Goal: Task Accomplishment & Management: Use online tool/utility

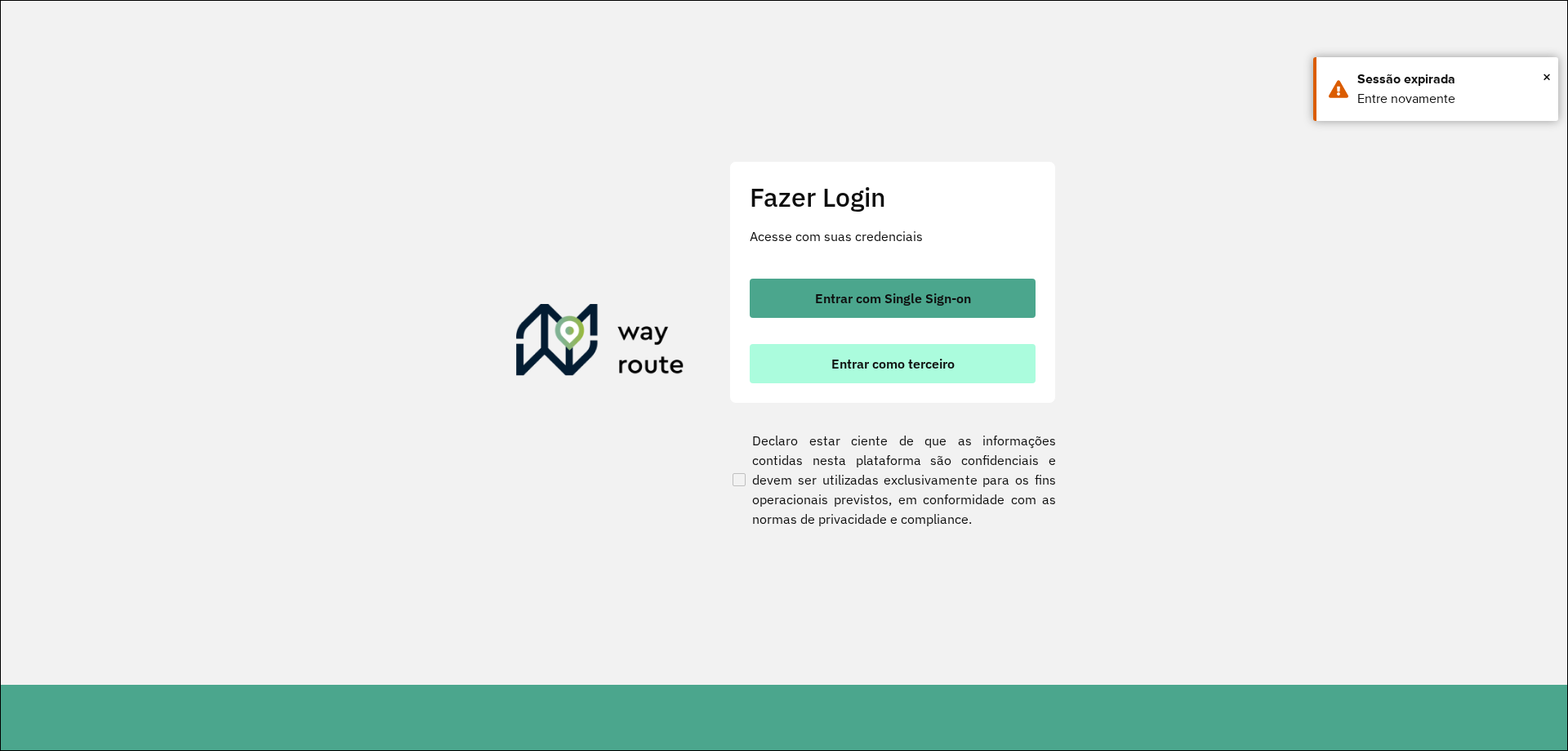
click at [937, 376] on button "Entrar como terceiro" at bounding box center [892, 364] width 286 height 40
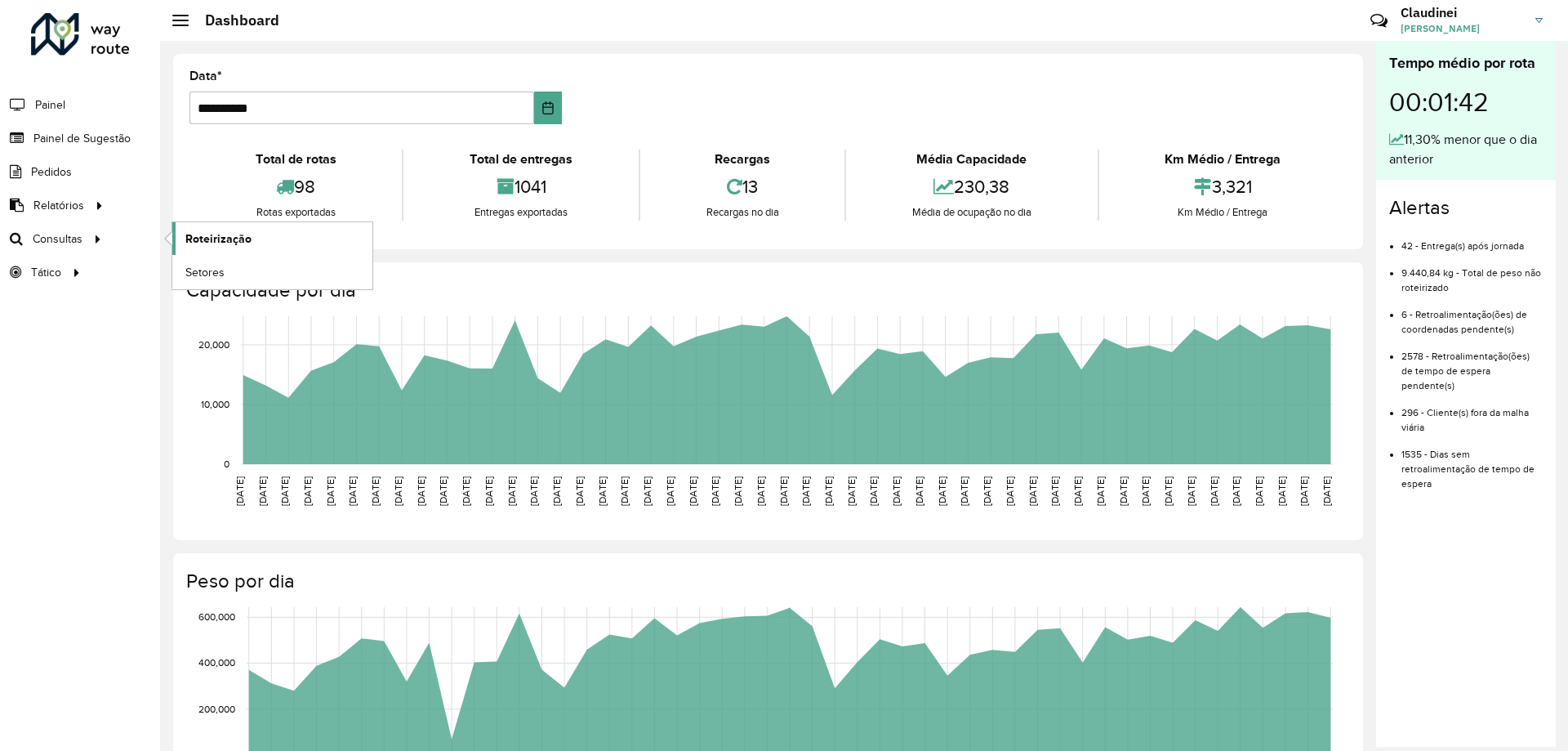
click at [233, 239] on span "Roteirização" at bounding box center [218, 238] width 66 height 17
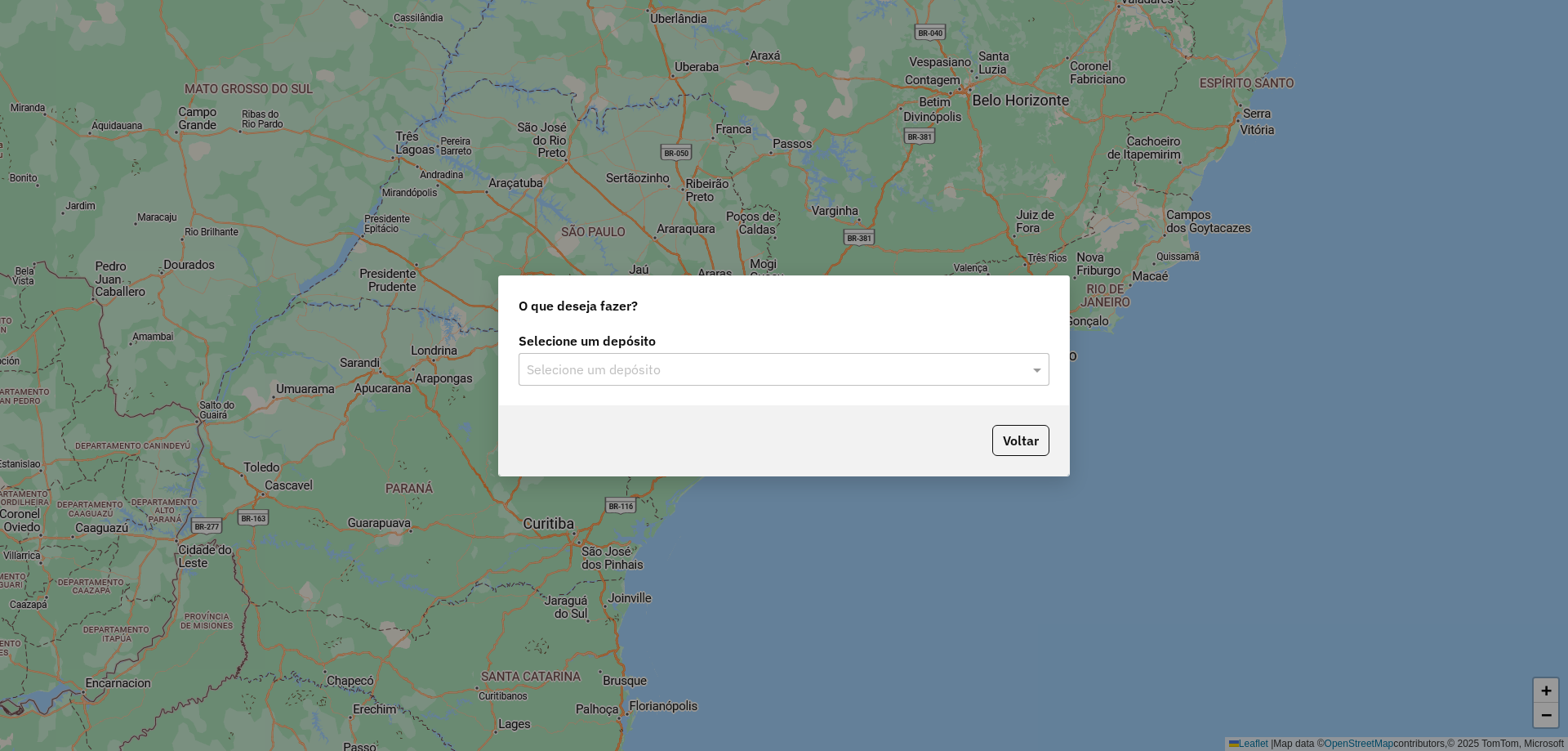
click at [721, 370] on input "text" at bounding box center [768, 370] width 482 height 20
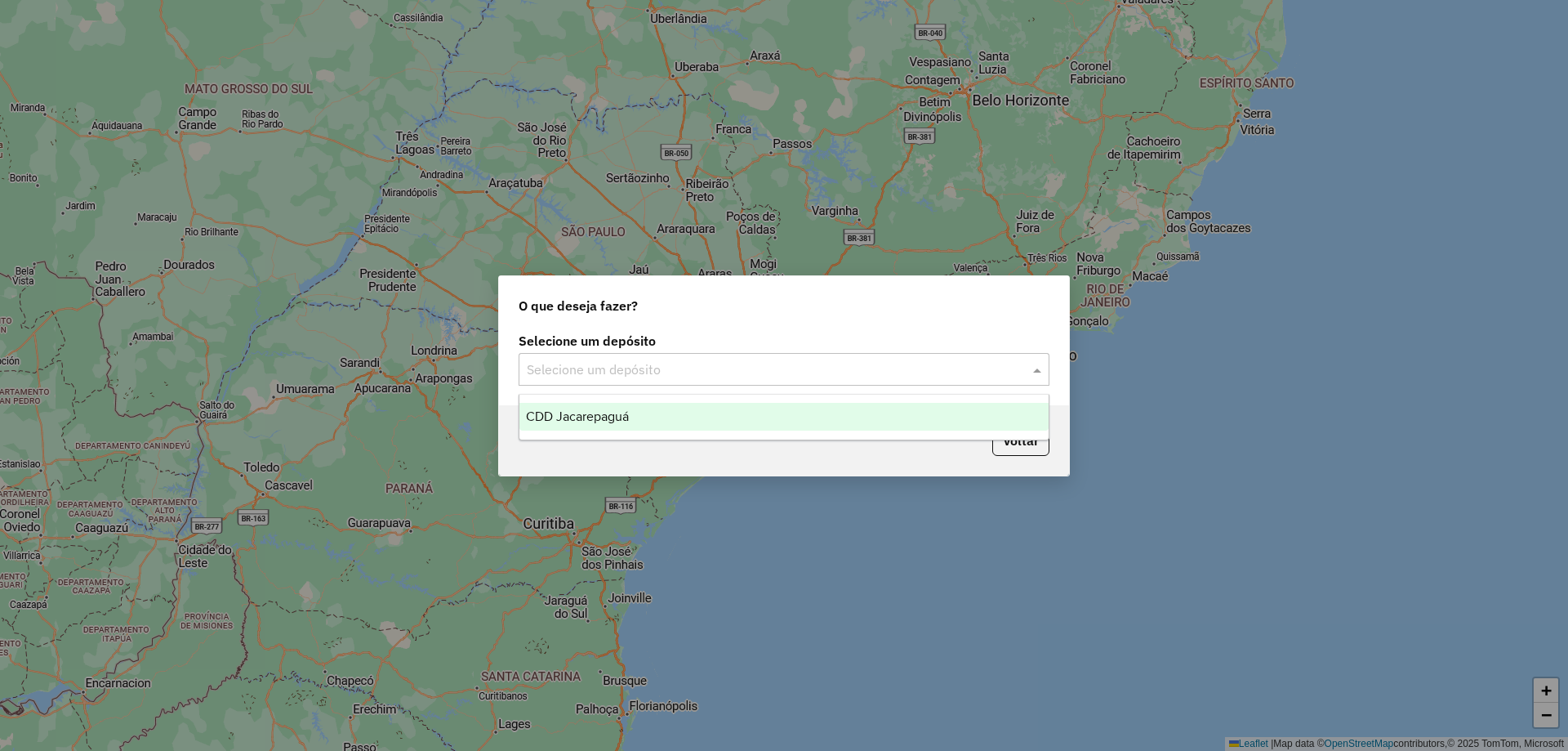
click at [657, 426] on div "CDD Jacarepaguá" at bounding box center [784, 416] width 530 height 28
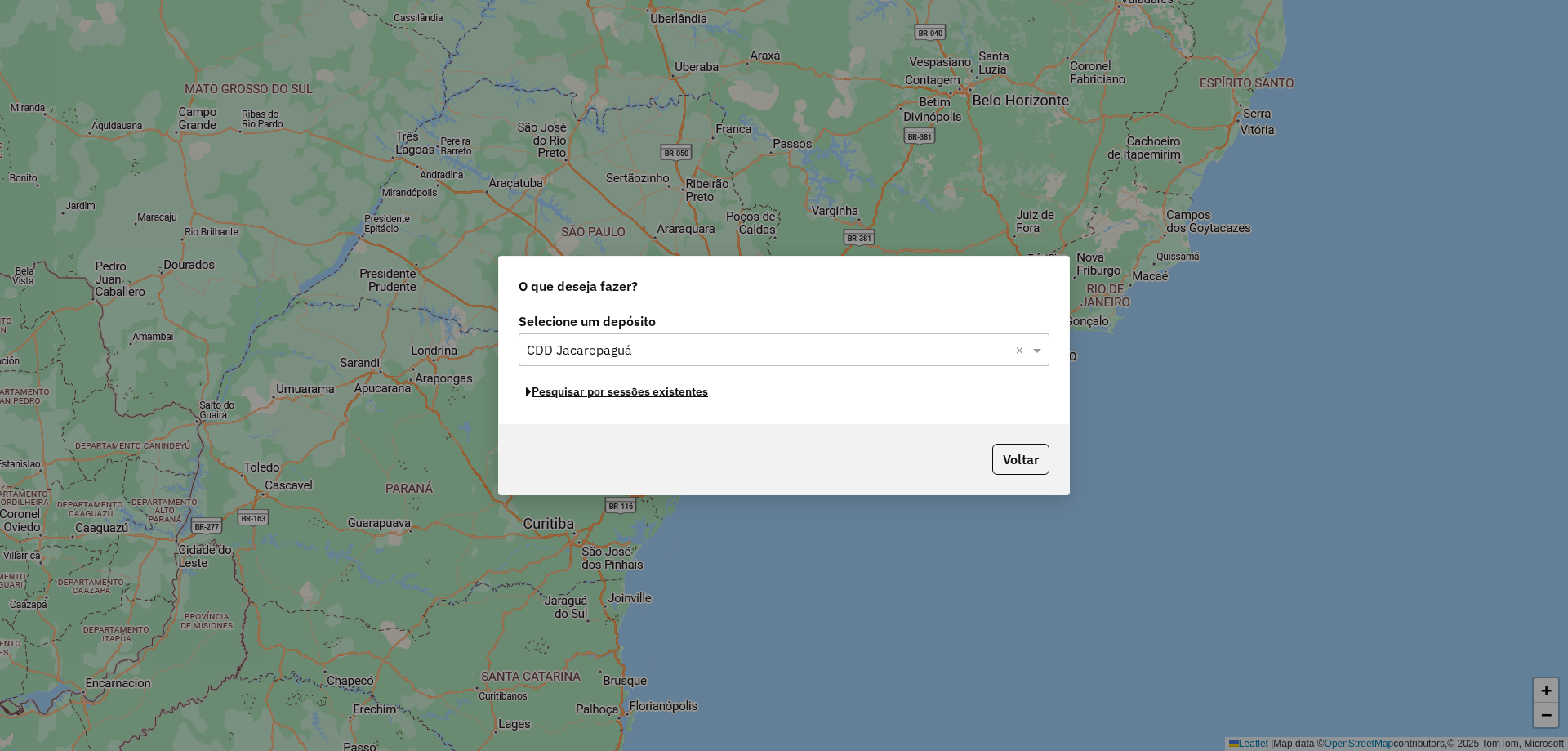
click at [658, 398] on button "Pesquisar por sessões existentes" at bounding box center [617, 392] width 197 height 26
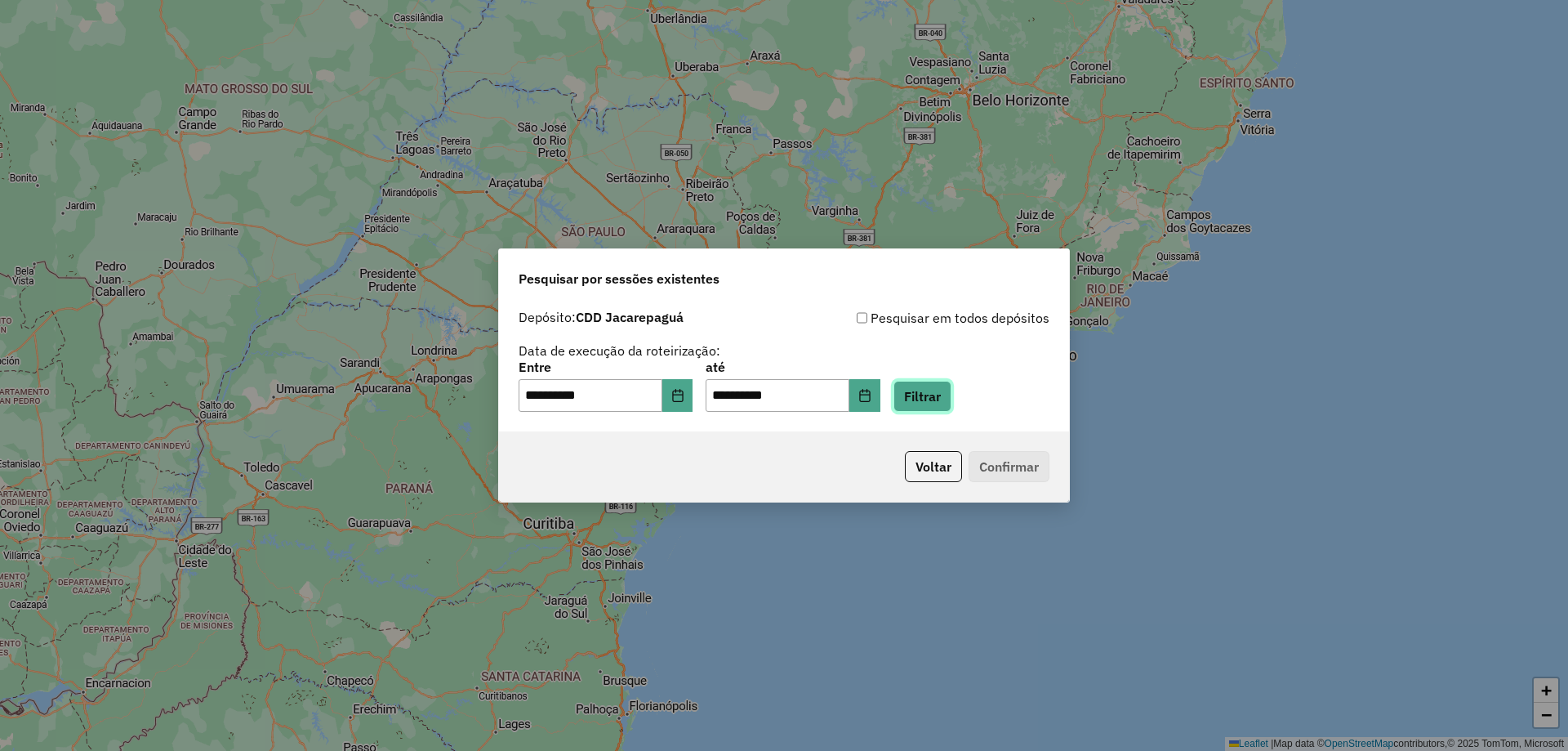
click at [951, 405] on button "Filtrar" at bounding box center [922, 395] width 58 height 31
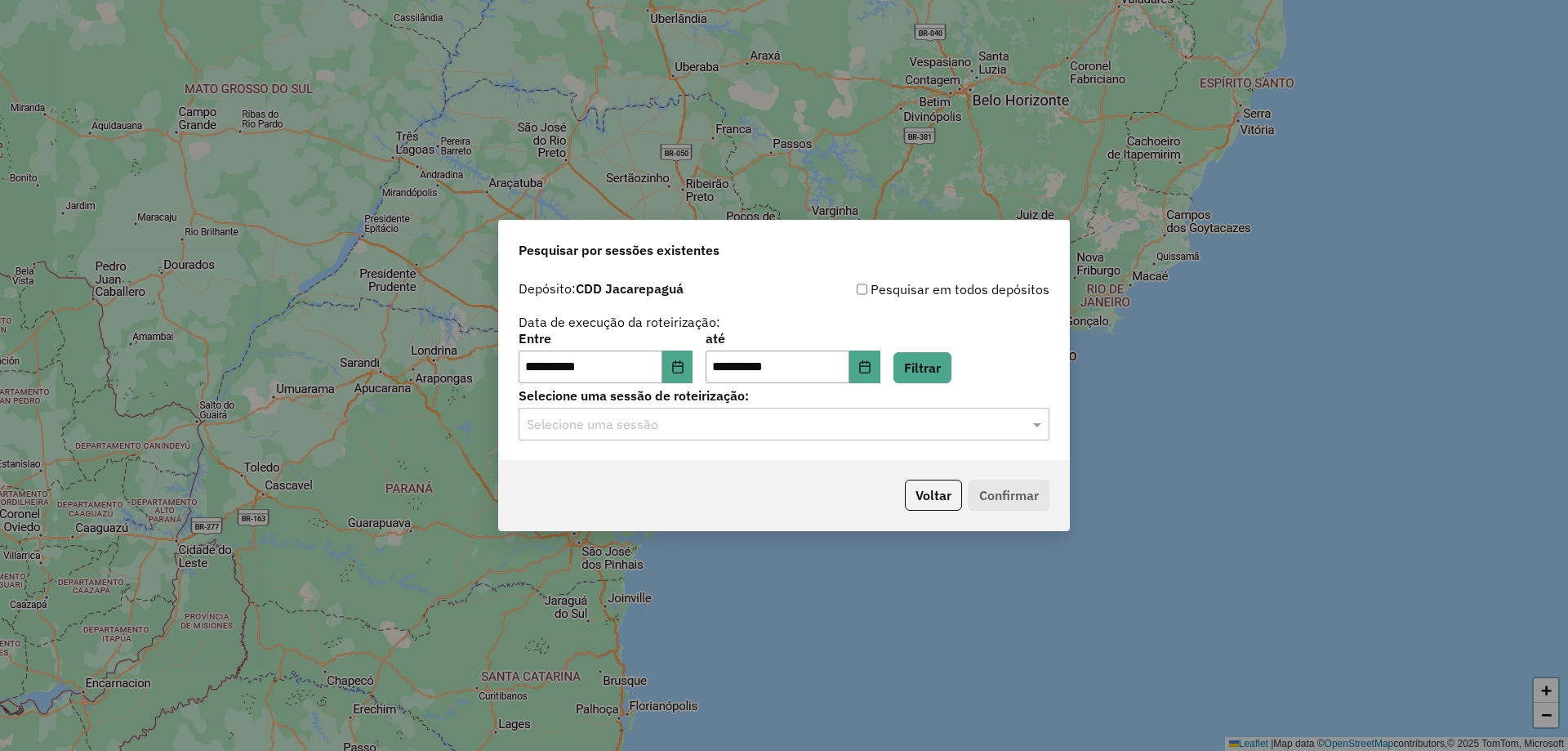
click at [749, 425] on input "text" at bounding box center [768, 425] width 482 height 20
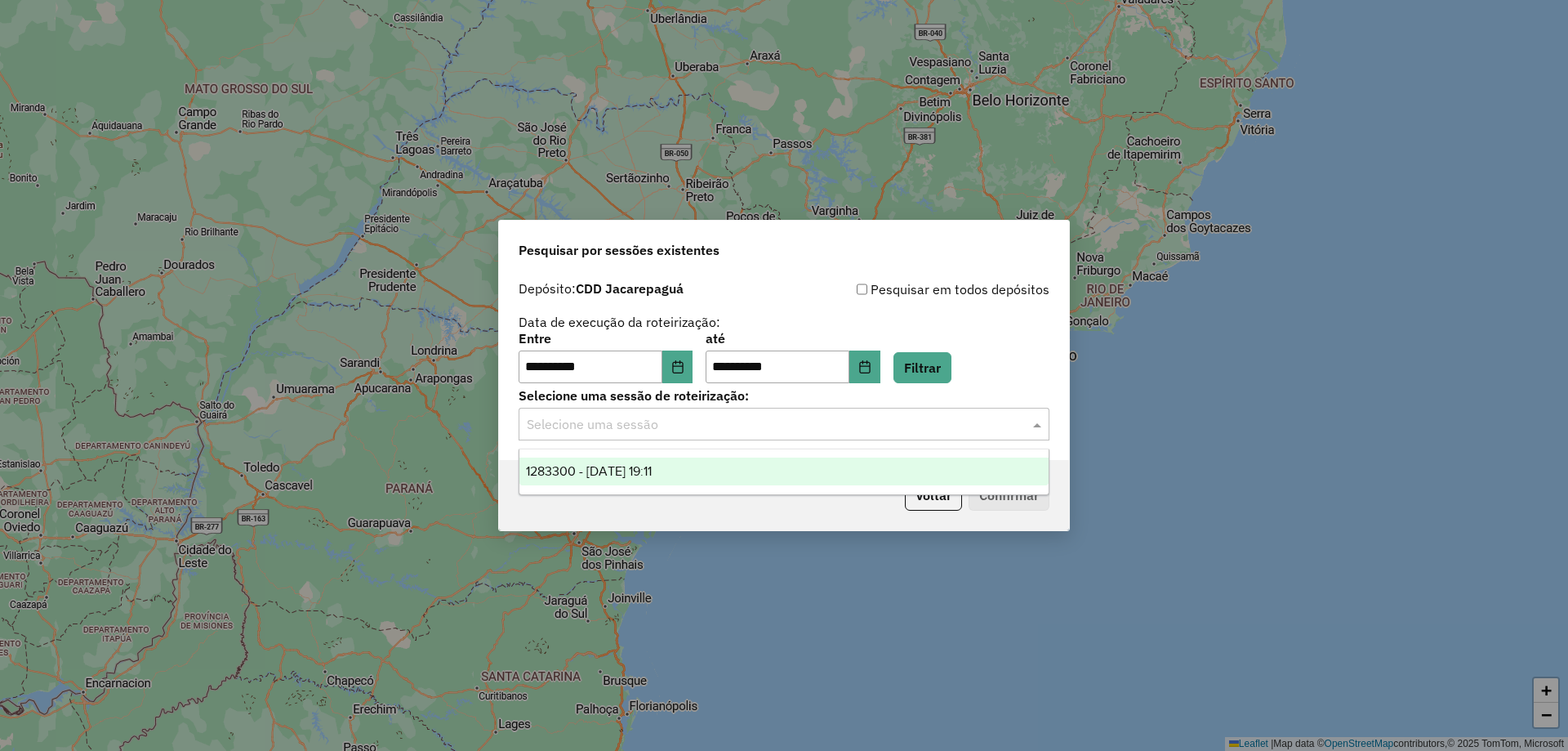
click at [652, 465] on span "1283300 - [DATE] 19:11" at bounding box center [588, 470] width 125 height 14
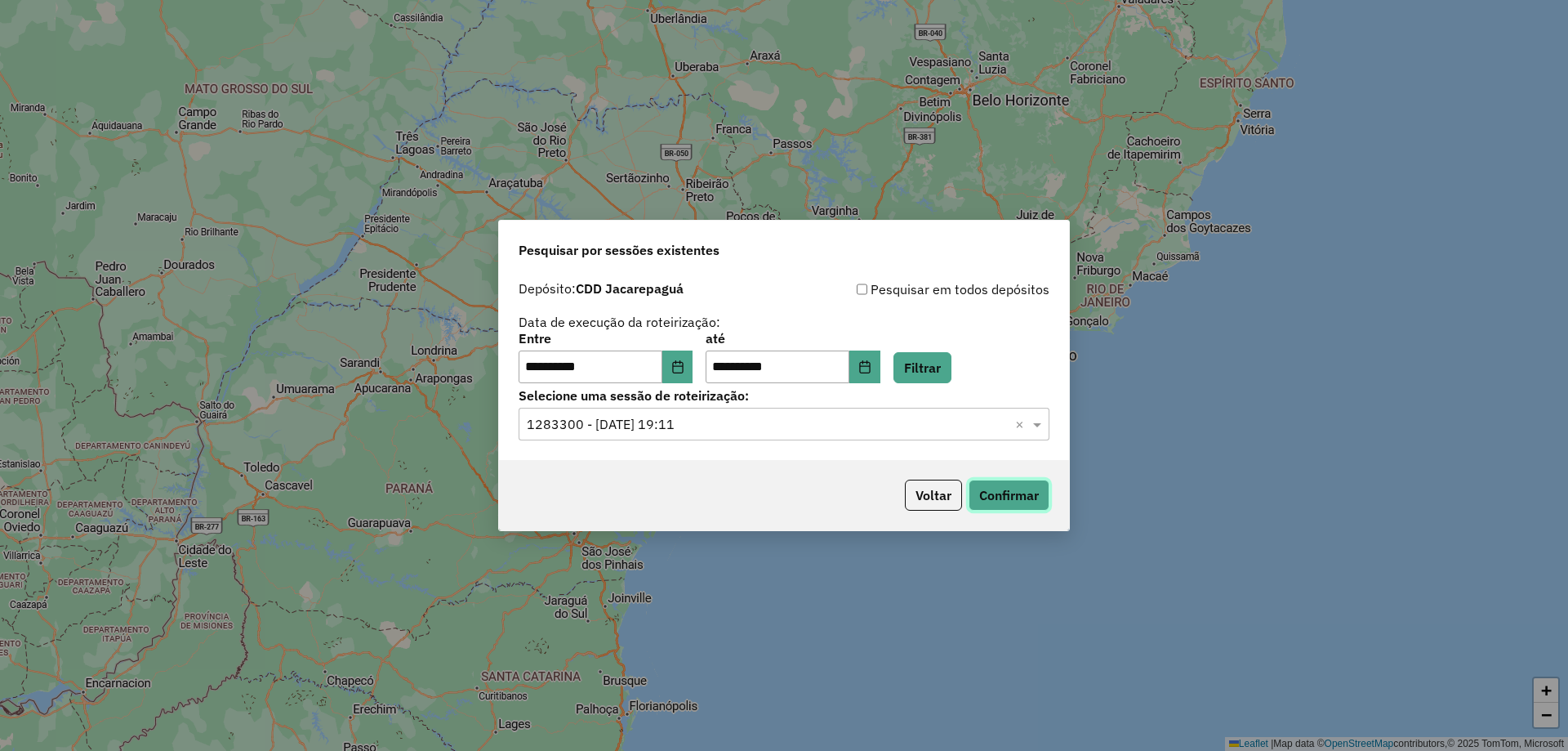
click at [1034, 498] on button "Confirmar" at bounding box center [1009, 494] width 81 height 31
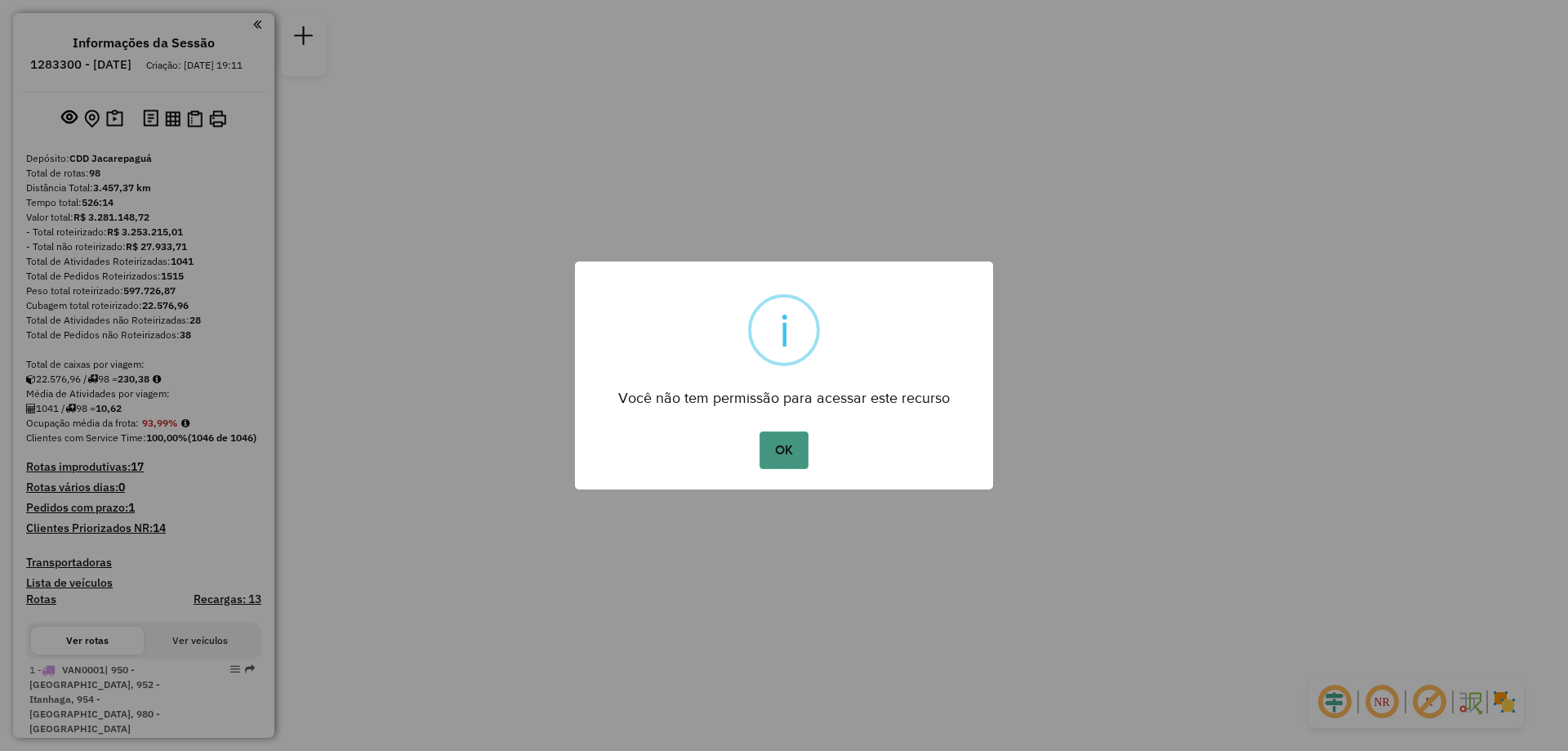
click at [773, 453] on button "OK" at bounding box center [784, 450] width 48 height 38
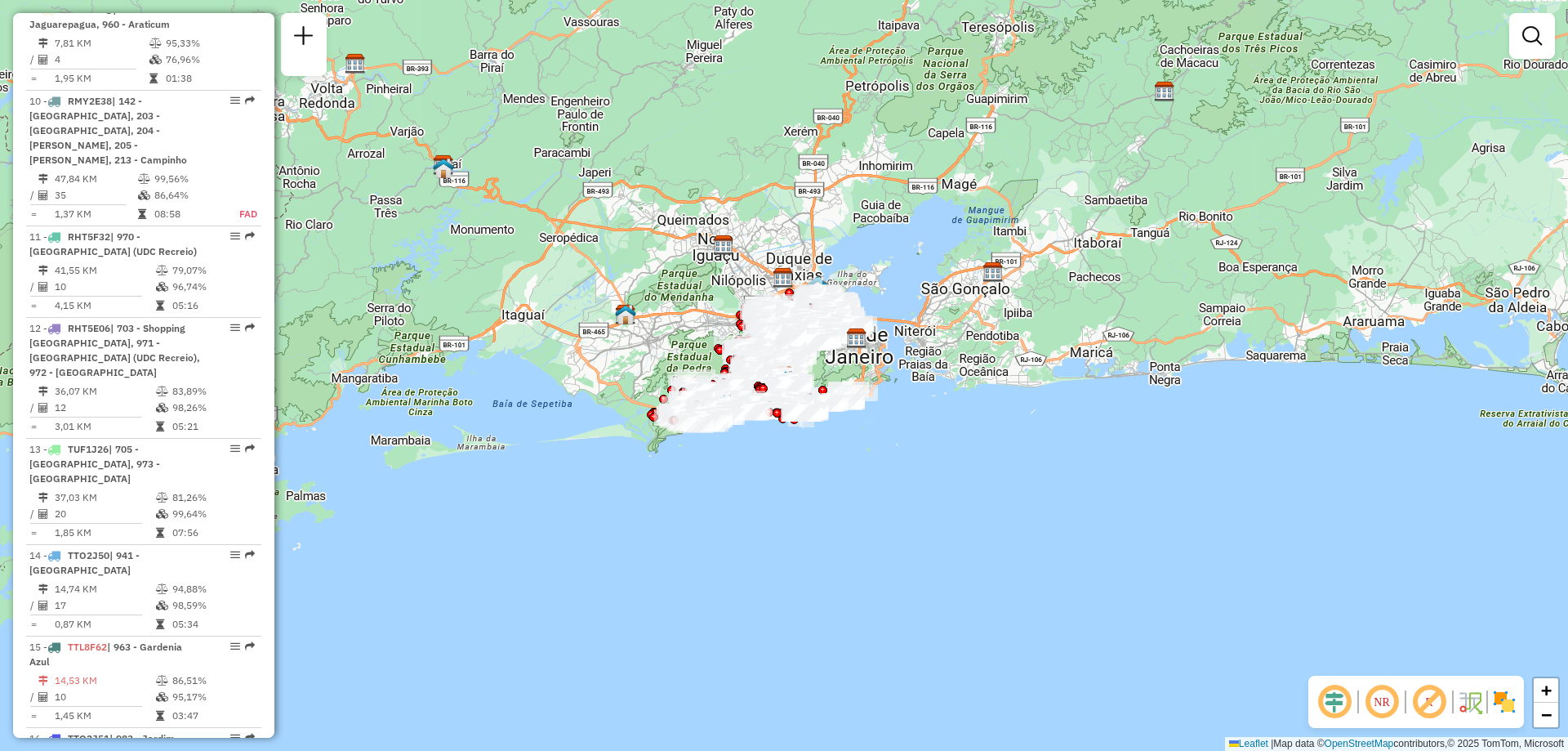
scroll to position [5077, 0]
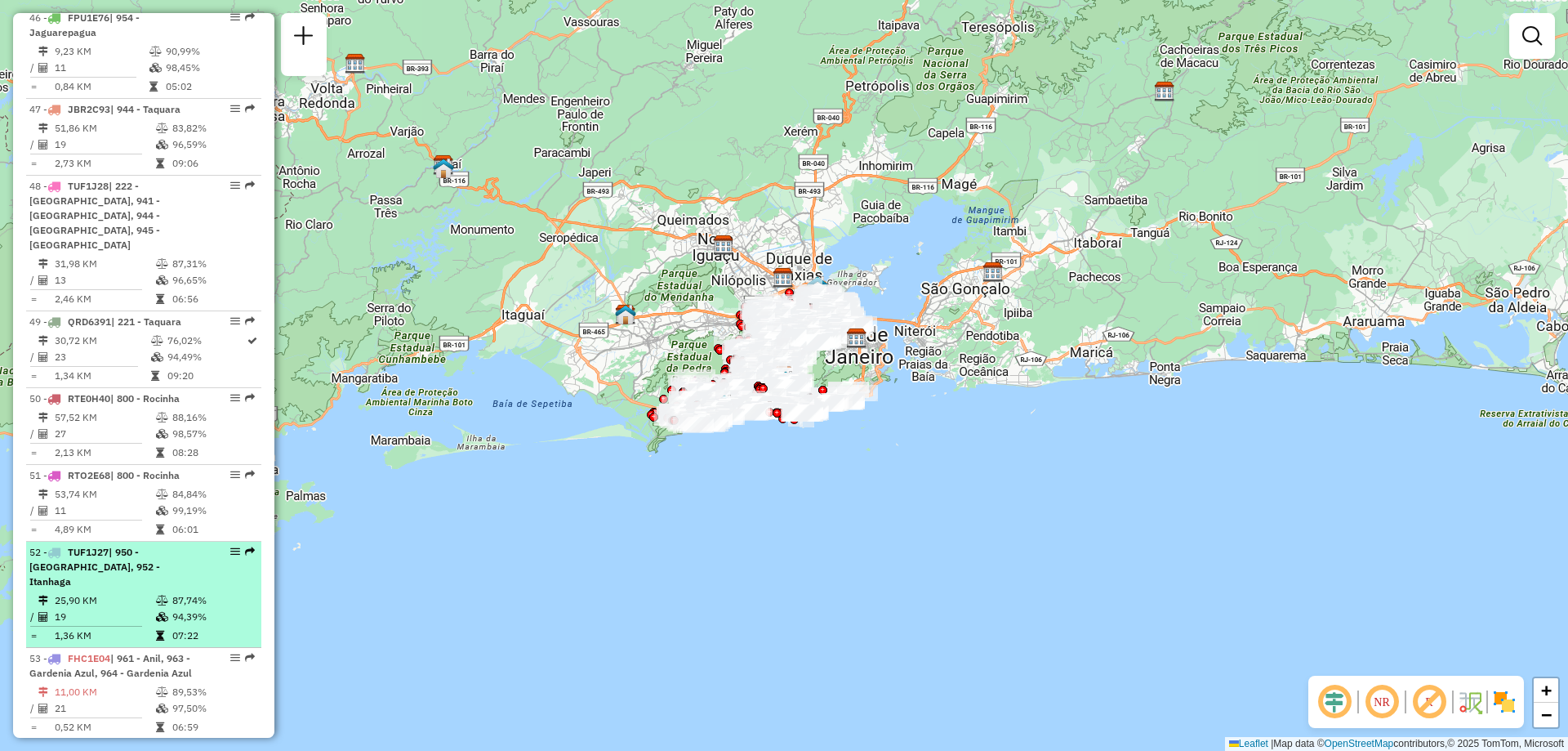
click at [246, 546] on em at bounding box center [250, 551] width 10 height 10
select select "**********"
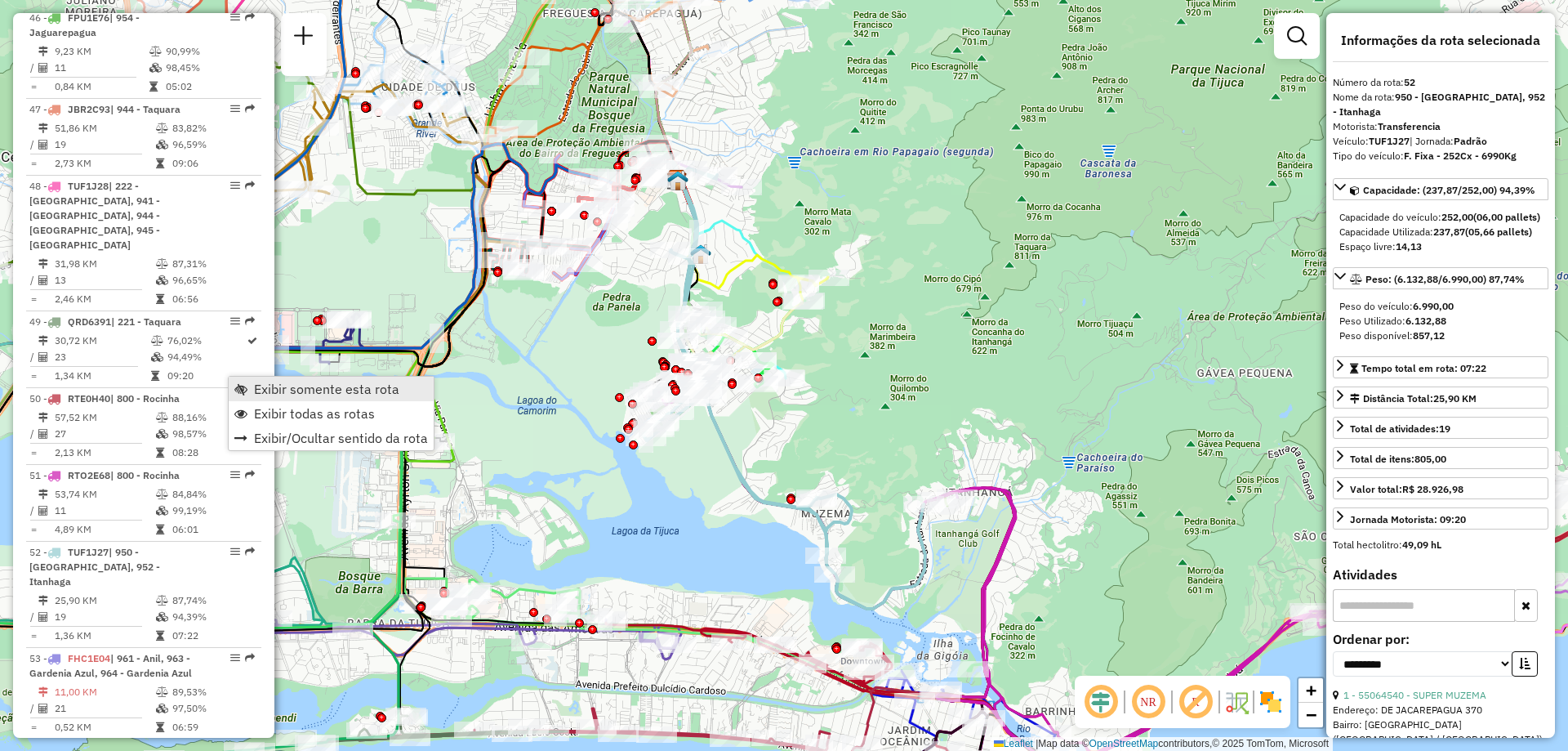
click at [253, 388] on link "Exibir somente esta rota" at bounding box center [330, 388] width 205 height 25
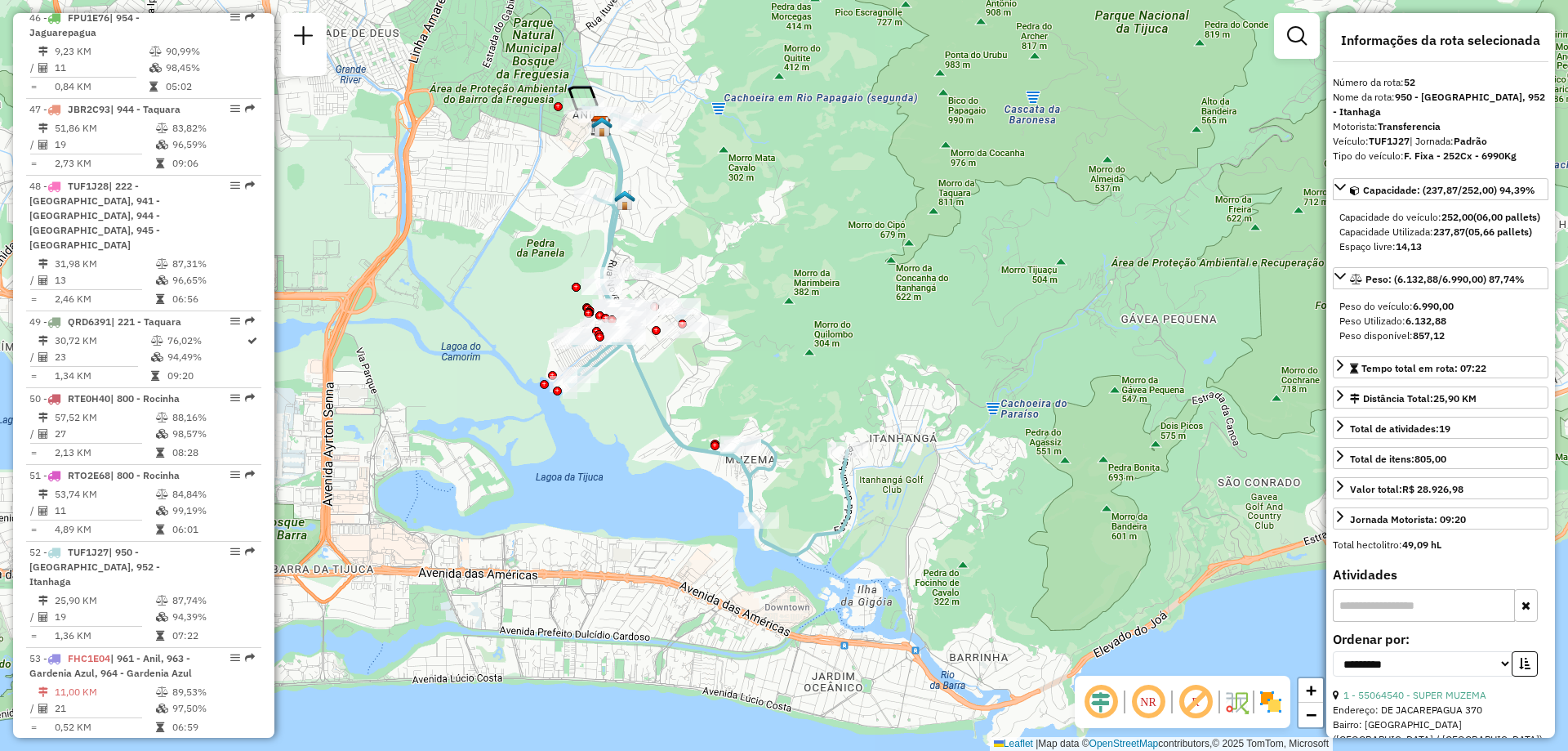
drag, startPoint x: 714, startPoint y: 521, endPoint x: 638, endPoint y: 467, distance: 93.2
click at [638, 467] on div "Janela de atendimento Grade de atendimento Capacidade Transportadoras Veículos …" at bounding box center [784, 376] width 1568 height 751
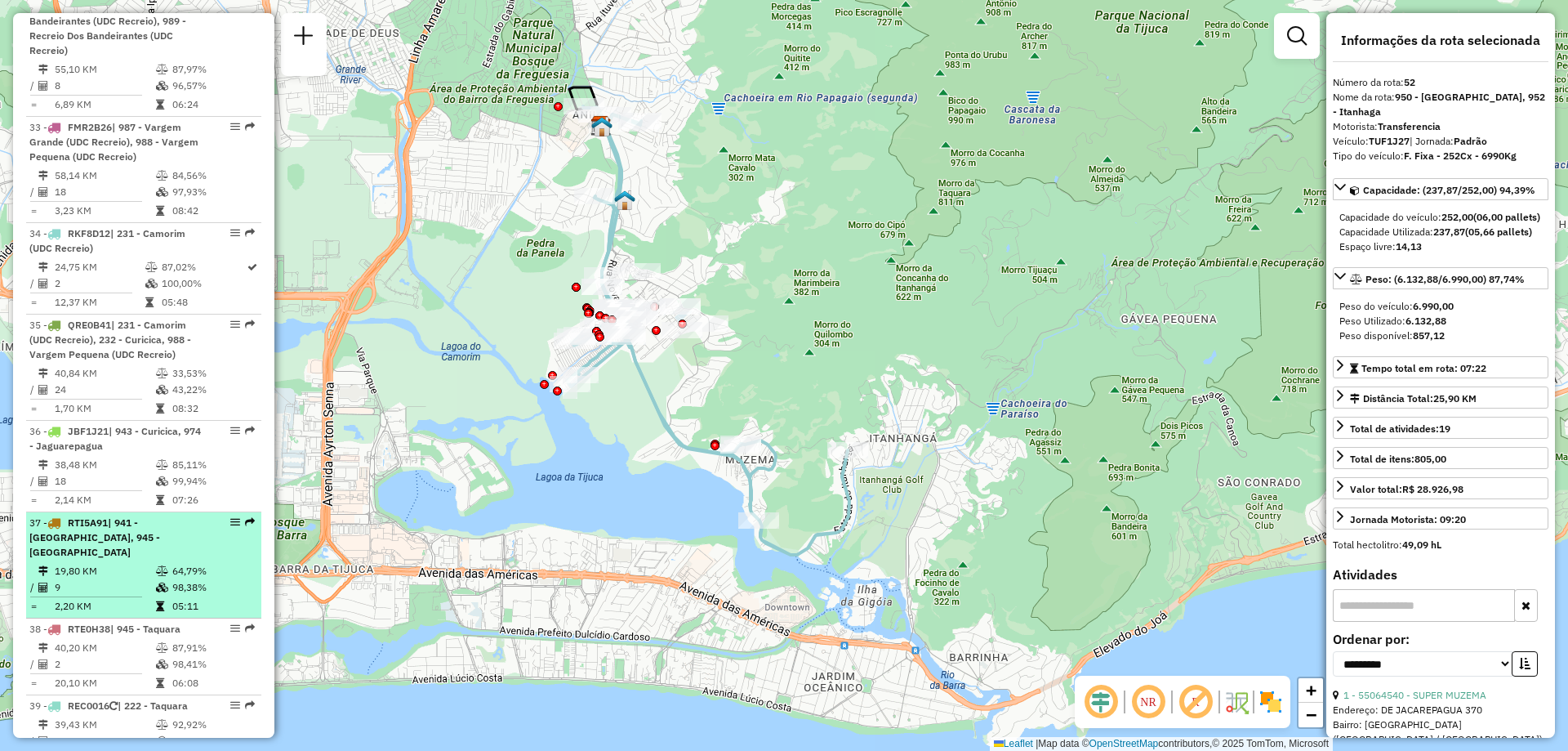
click at [249, 517] on em at bounding box center [250, 522] width 10 height 10
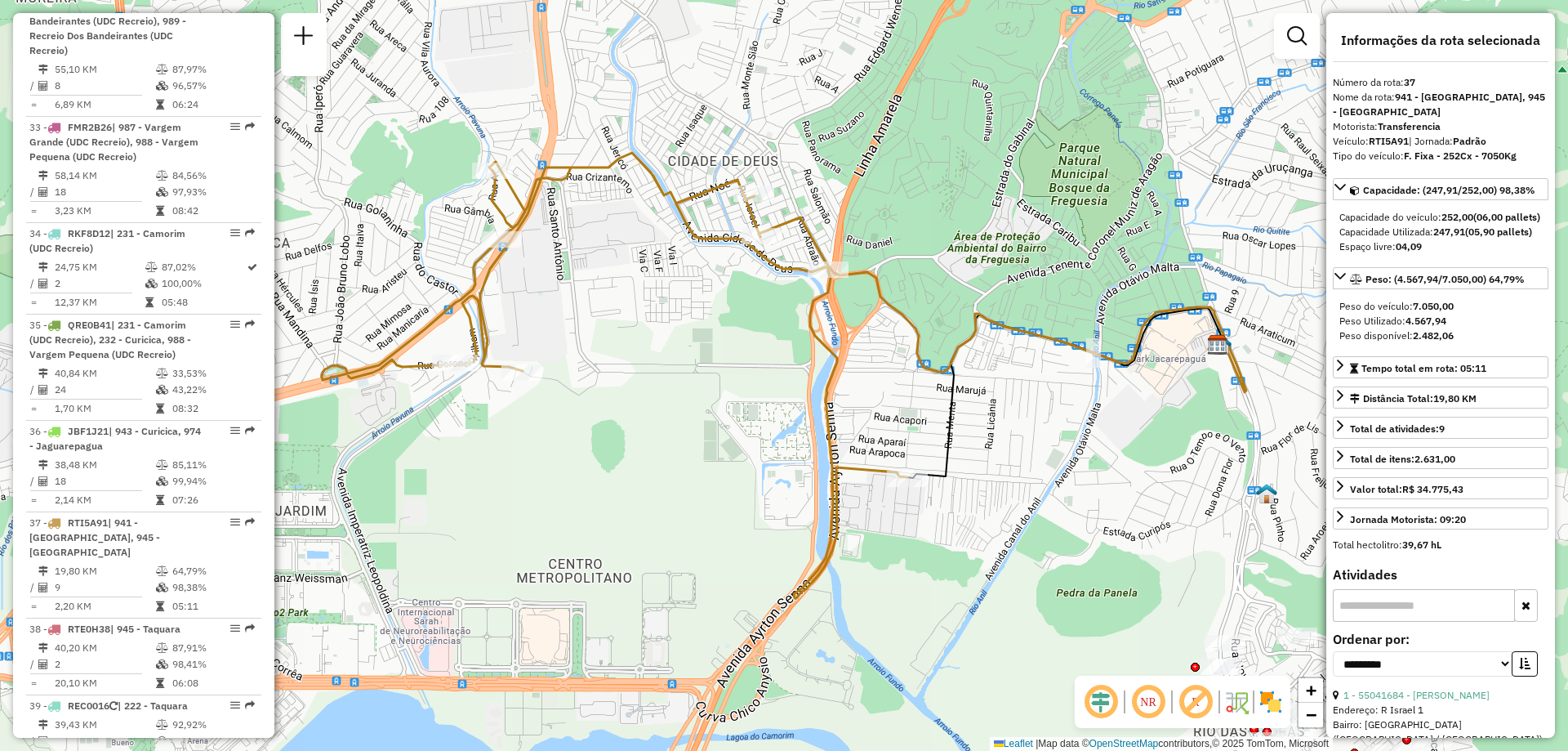
scroll to position [4572, 0]
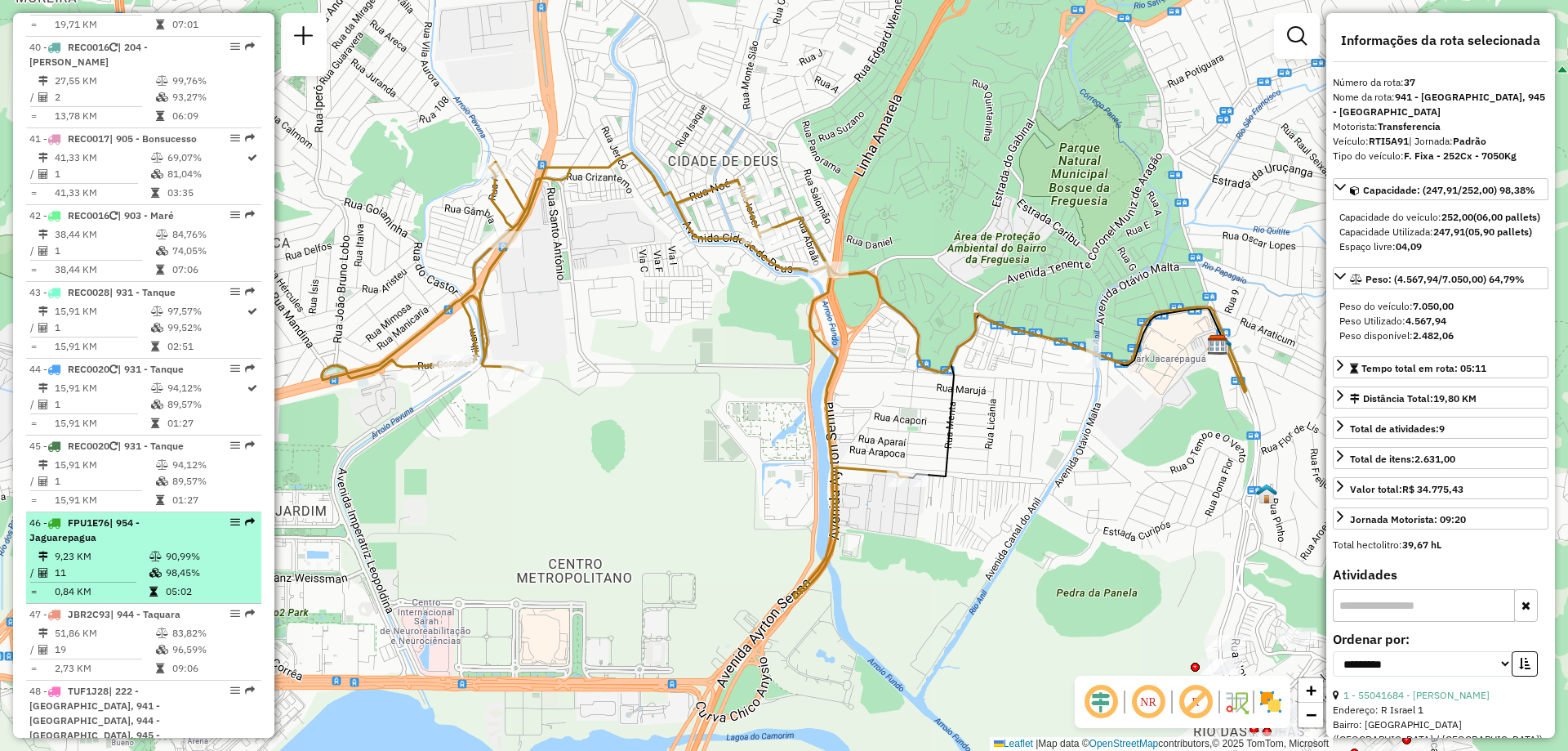
click at [245, 517] on em at bounding box center [250, 522] width 10 height 10
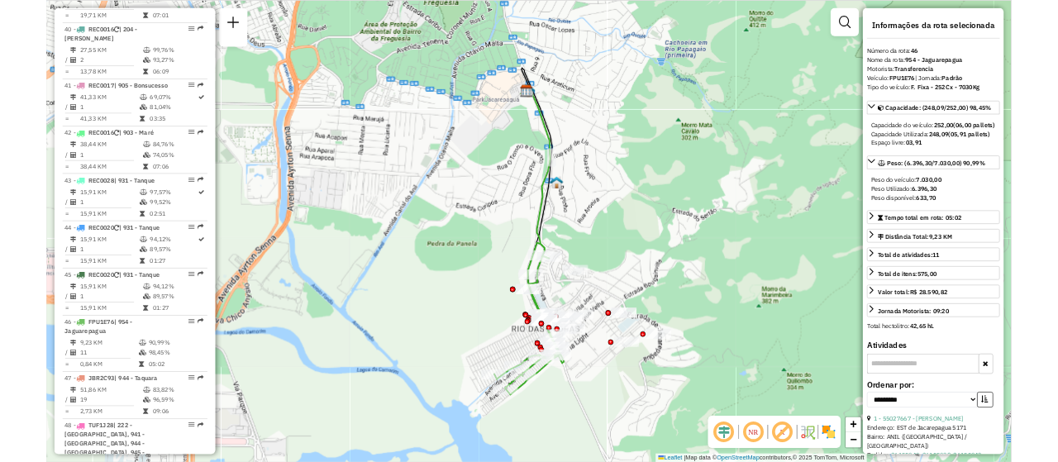
scroll to position [5323, 0]
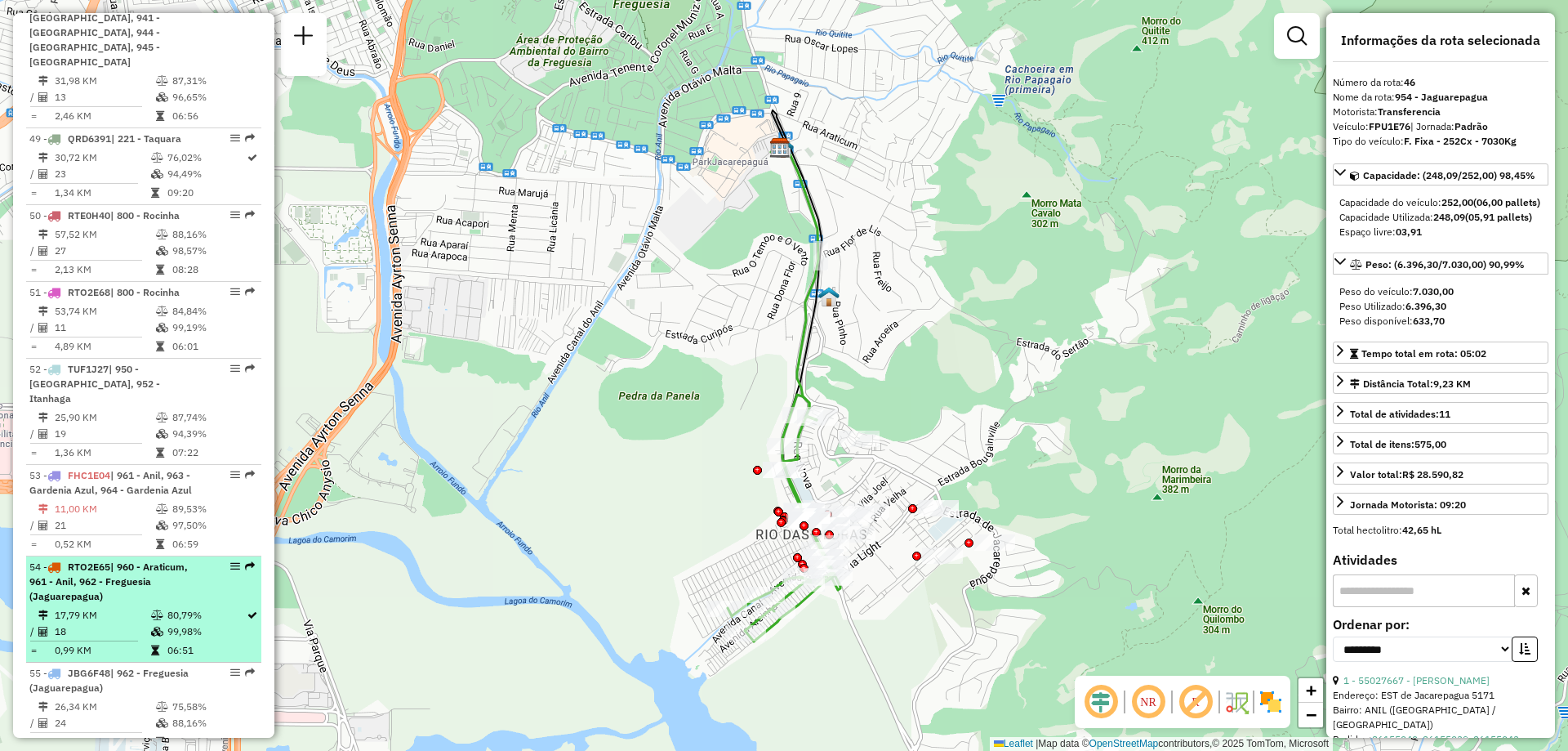
click at [247, 561] on em at bounding box center [250, 566] width 10 height 10
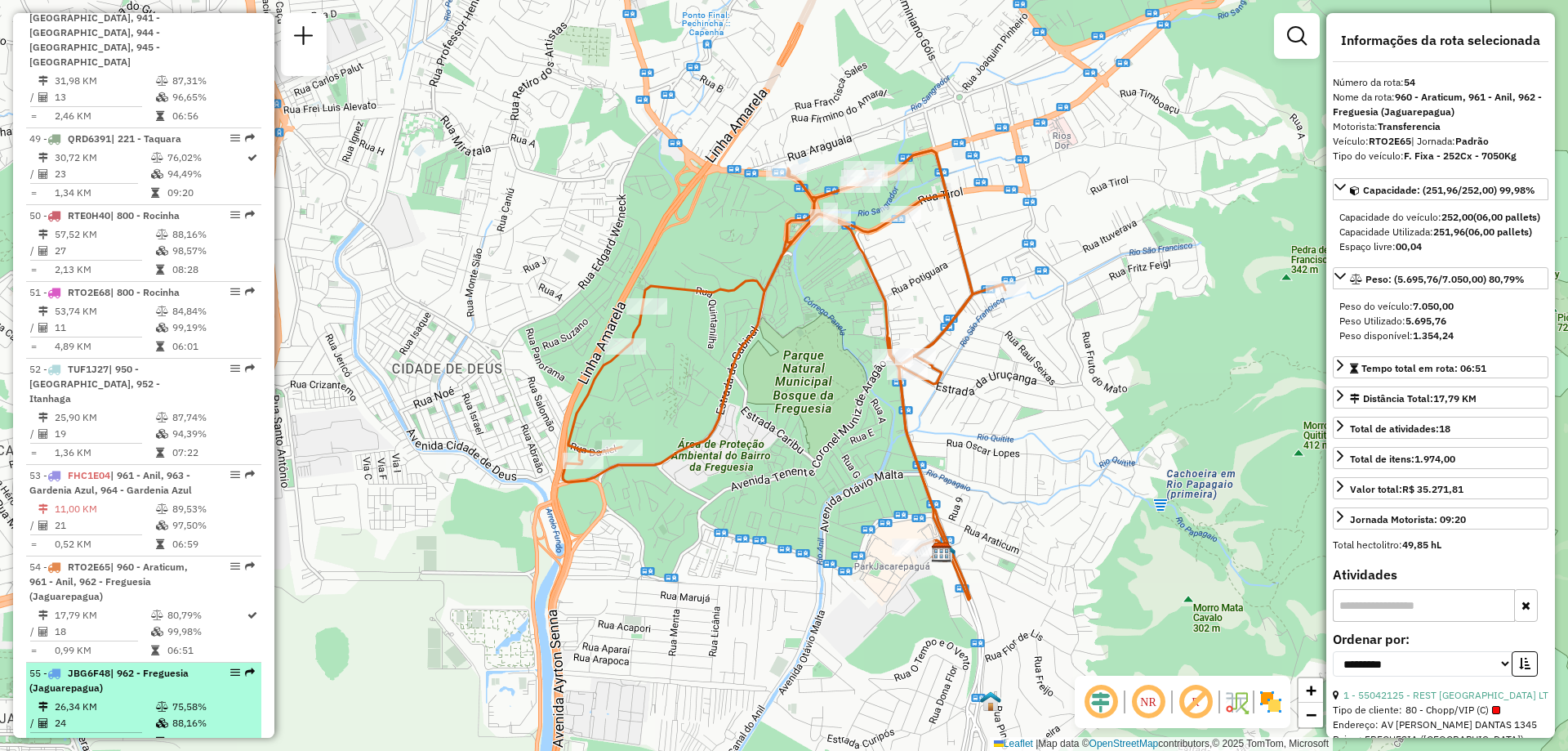
click at [247, 667] on em at bounding box center [250, 672] width 10 height 10
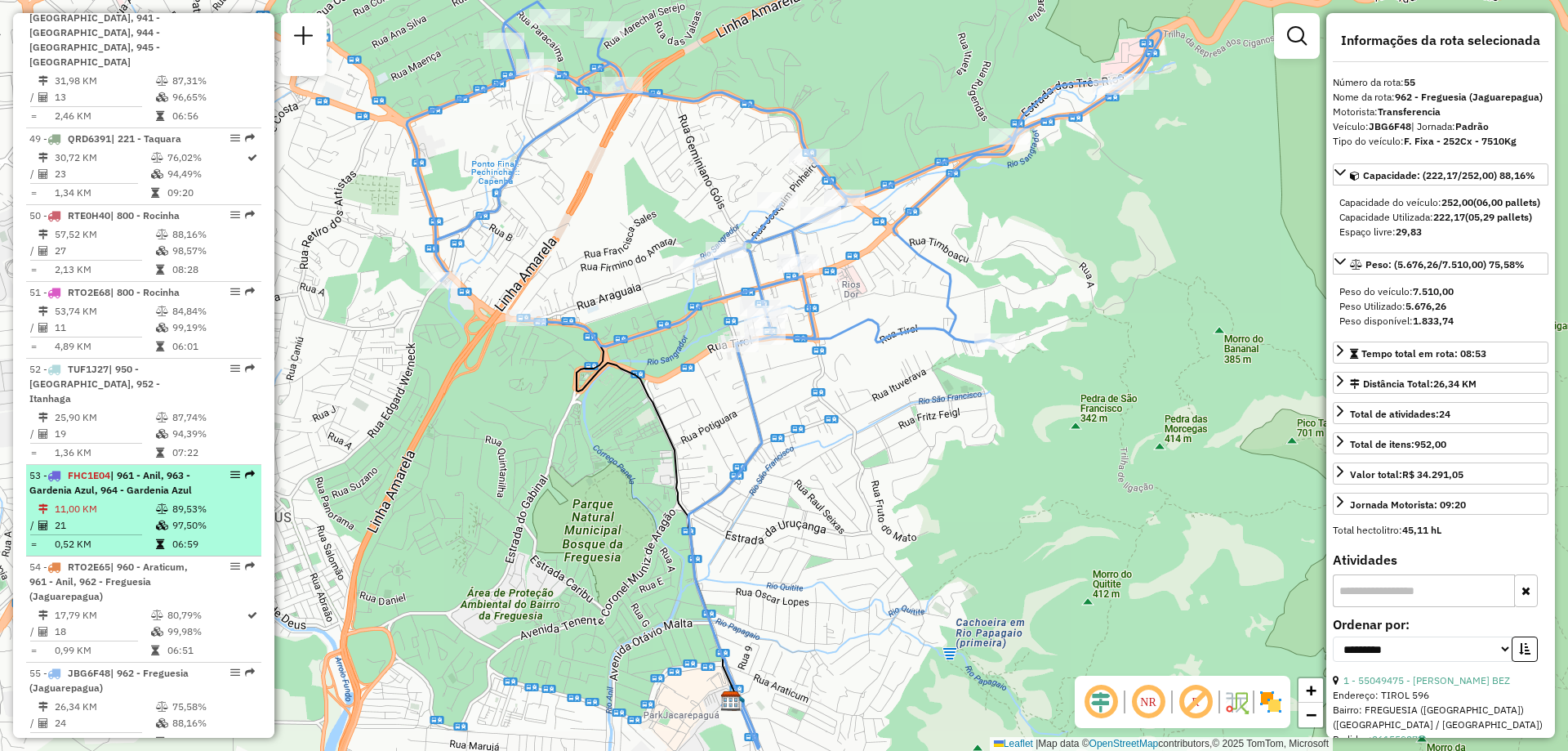
click at [247, 469] on em at bounding box center [250, 474] width 10 height 10
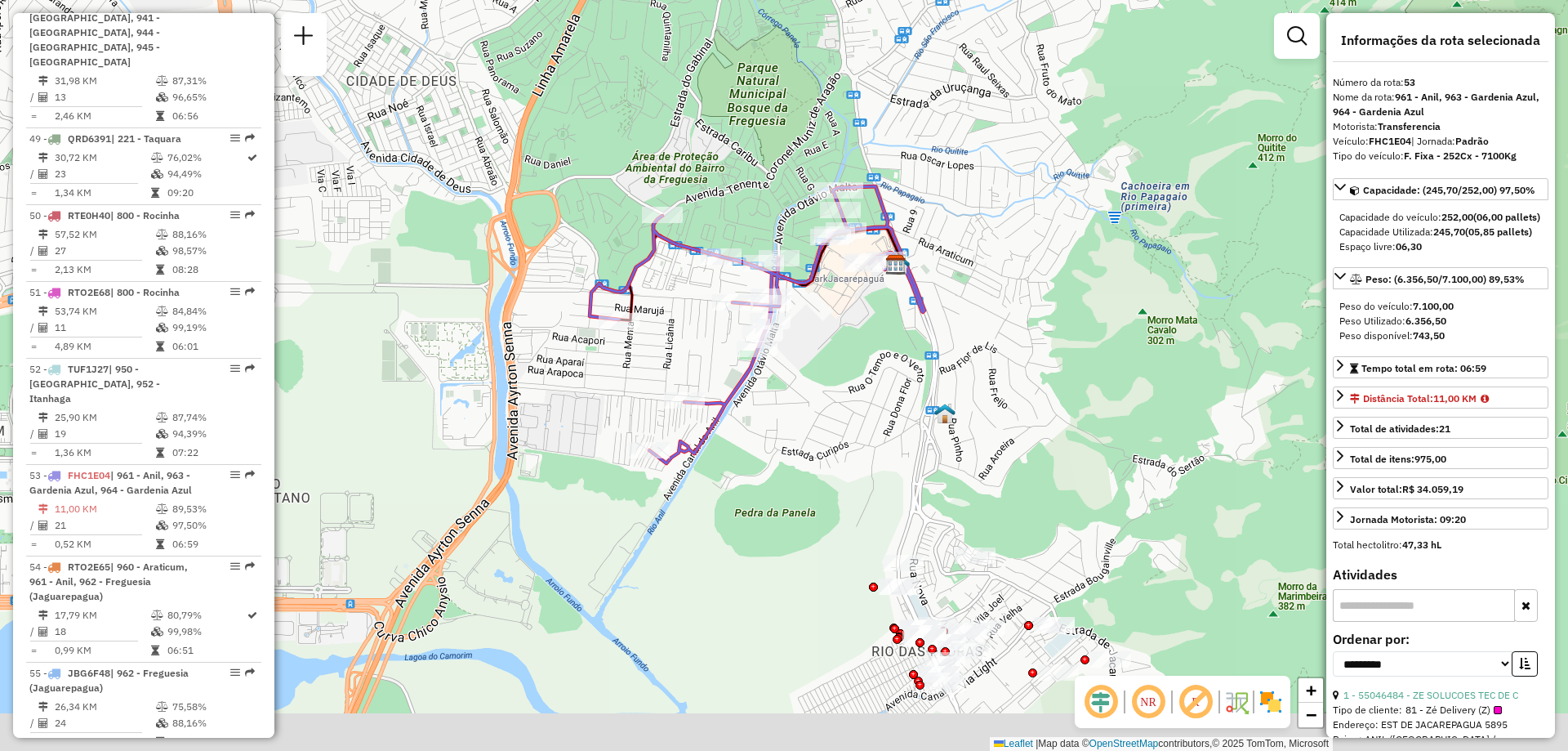
drag, startPoint x: 838, startPoint y: 482, endPoint x: 784, endPoint y: 377, distance: 118.1
click at [784, 377] on div "Janela de atendimento Grade de atendimento Capacidade Transportadoras Veículos …" at bounding box center [784, 376] width 1568 height 751
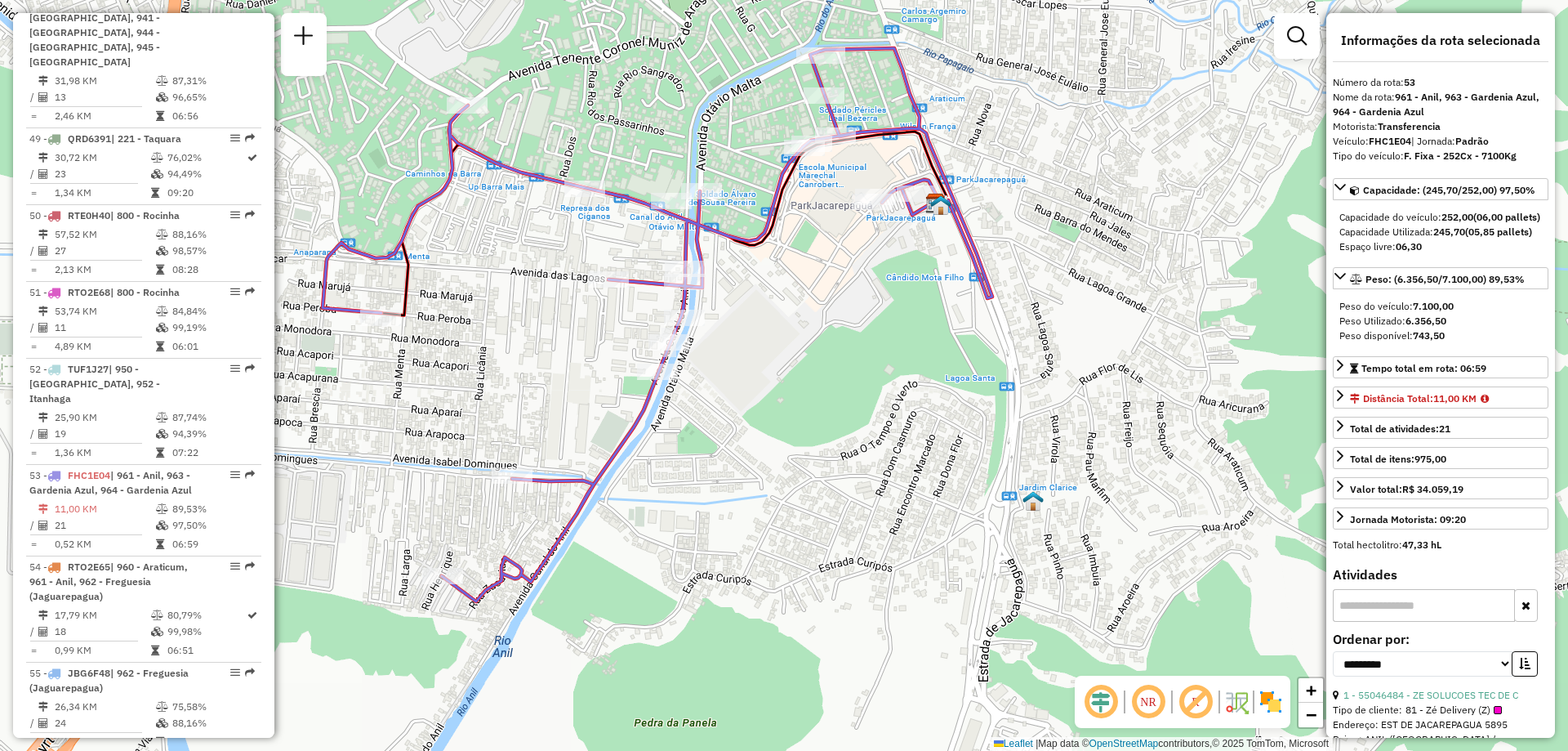
drag, startPoint x: 787, startPoint y: 361, endPoint x: 808, endPoint y: 324, distance: 42.5
click at [808, 324] on div "Janela de atendimento Grade de atendimento Capacidade Transportadoras Veículos …" at bounding box center [784, 376] width 1568 height 751
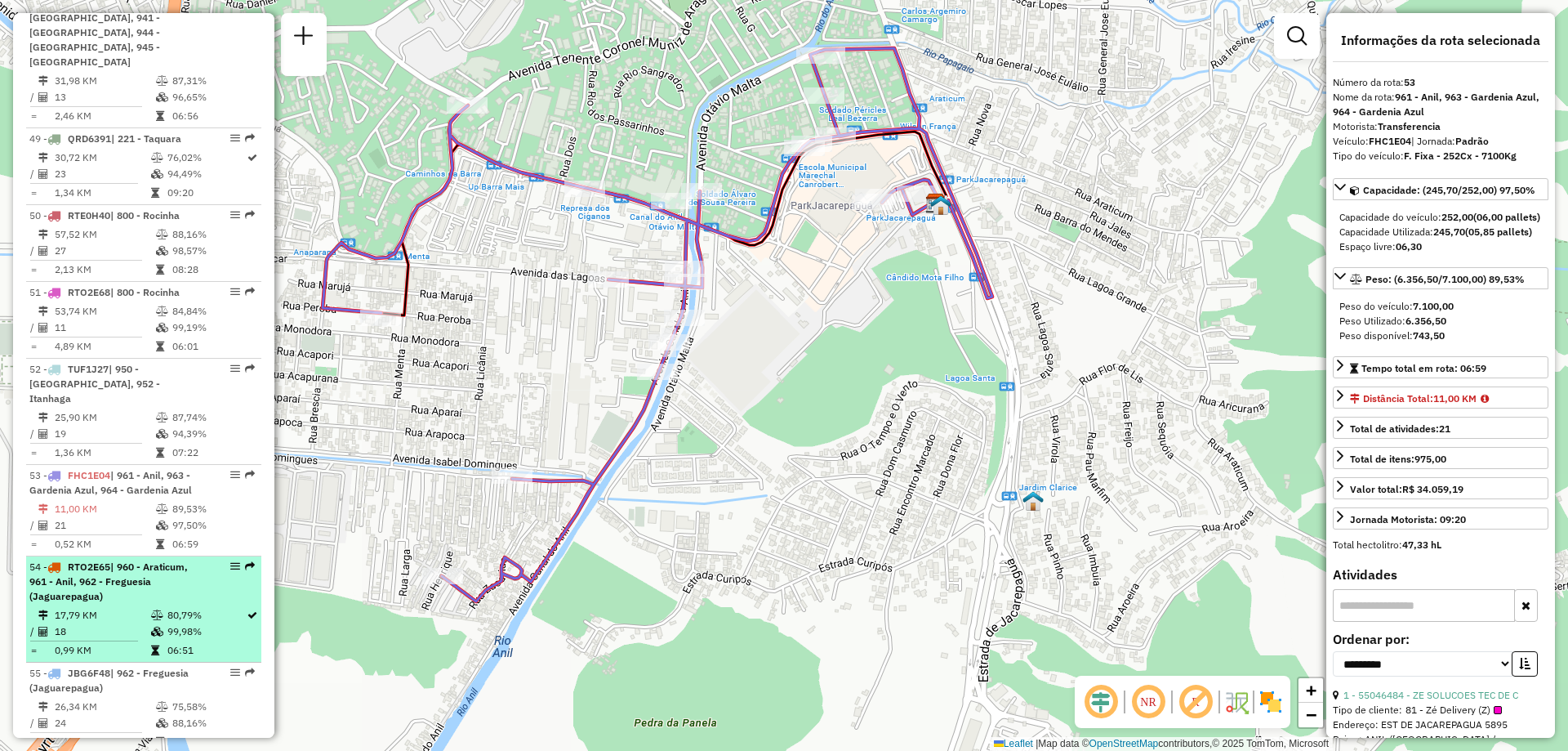
click at [247, 561] on em at bounding box center [250, 566] width 10 height 10
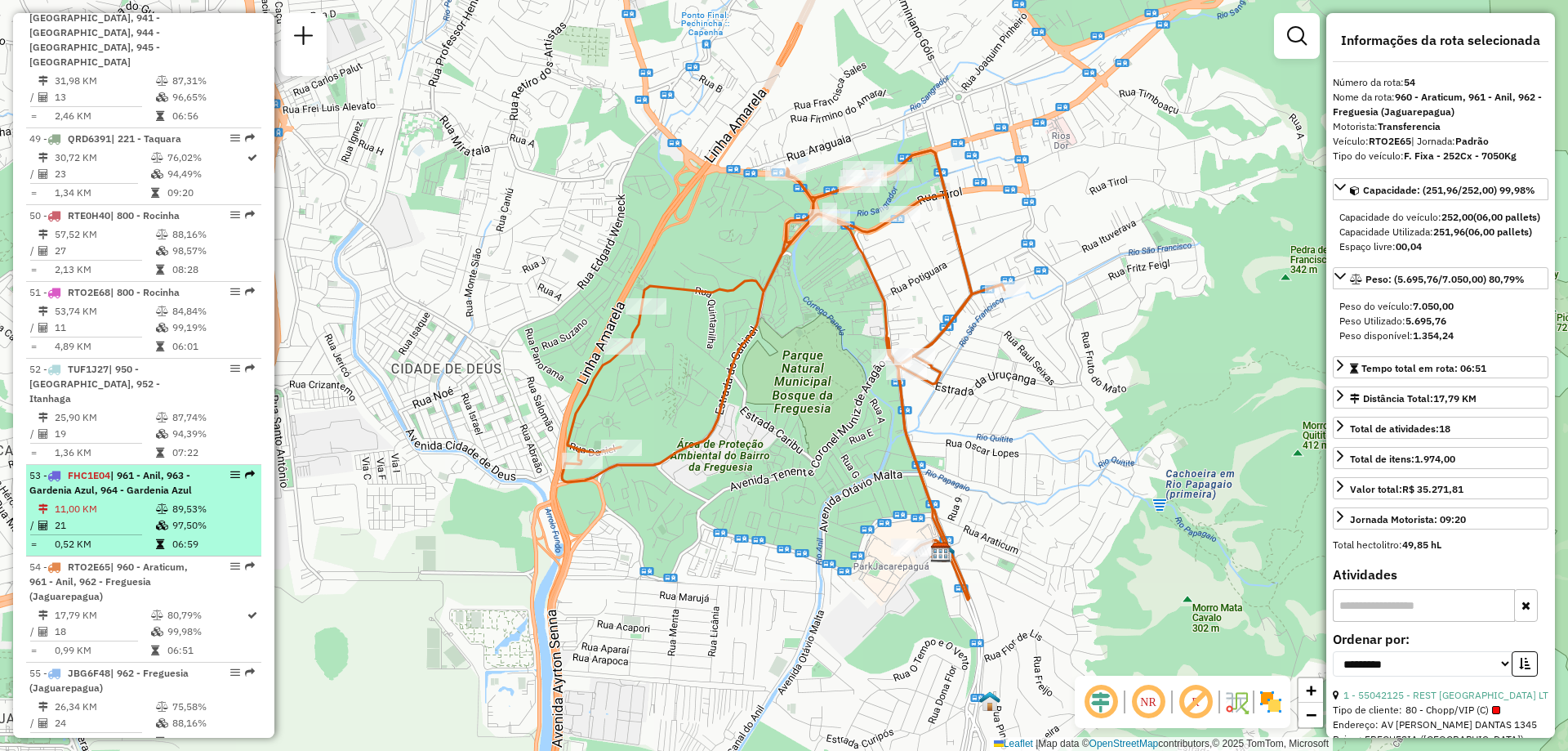
click at [245, 469] on em at bounding box center [250, 474] width 10 height 10
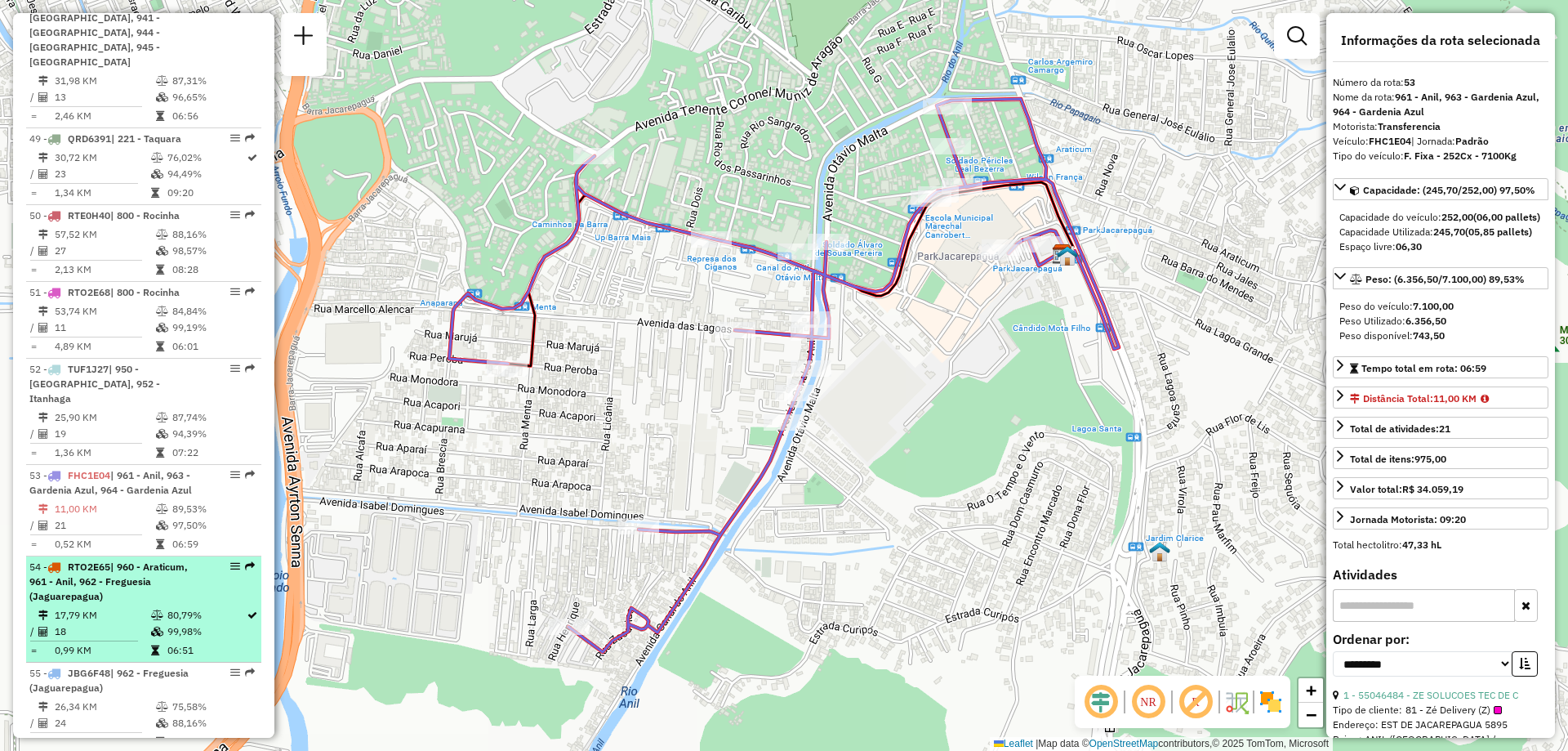
click at [245, 561] on em at bounding box center [250, 566] width 10 height 10
